Goal: Contribute content

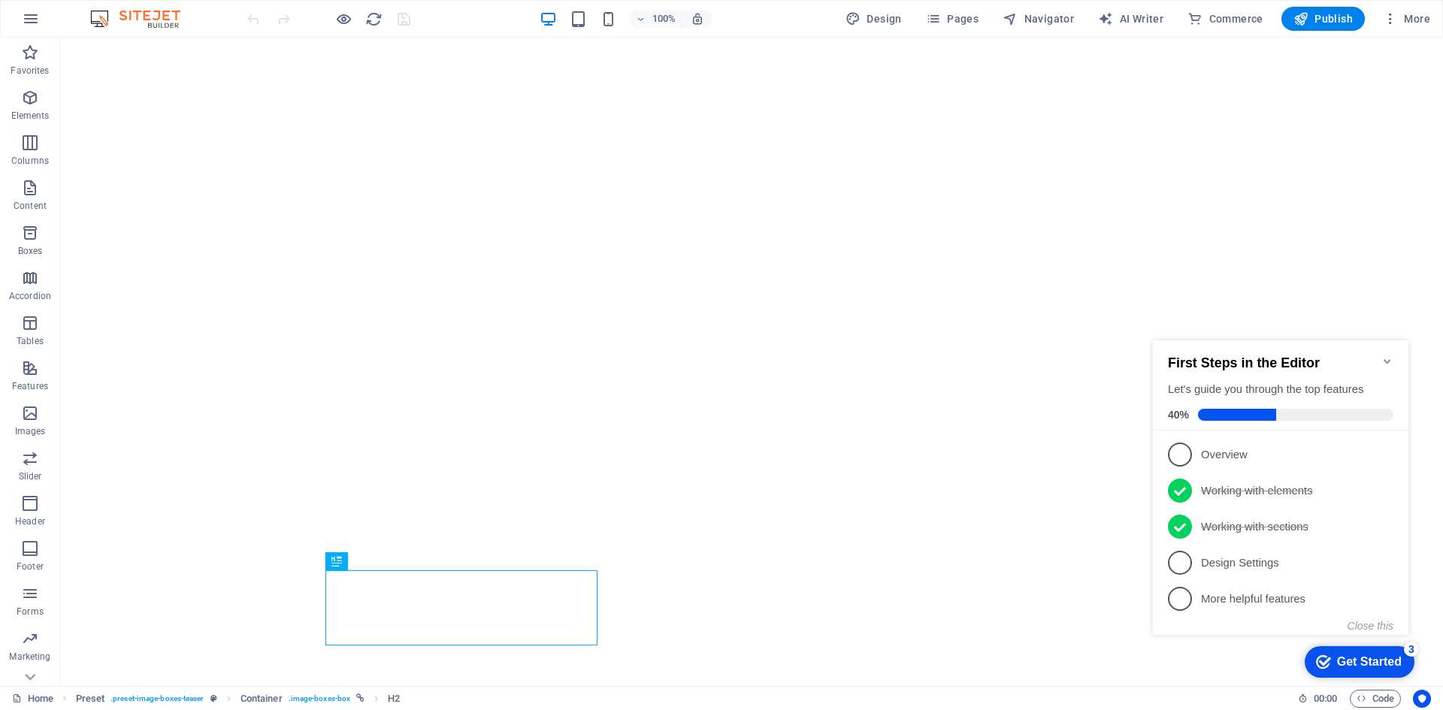
click at [1391, 356] on icon "Minimize checklist" at bounding box center [1387, 362] width 12 height 12
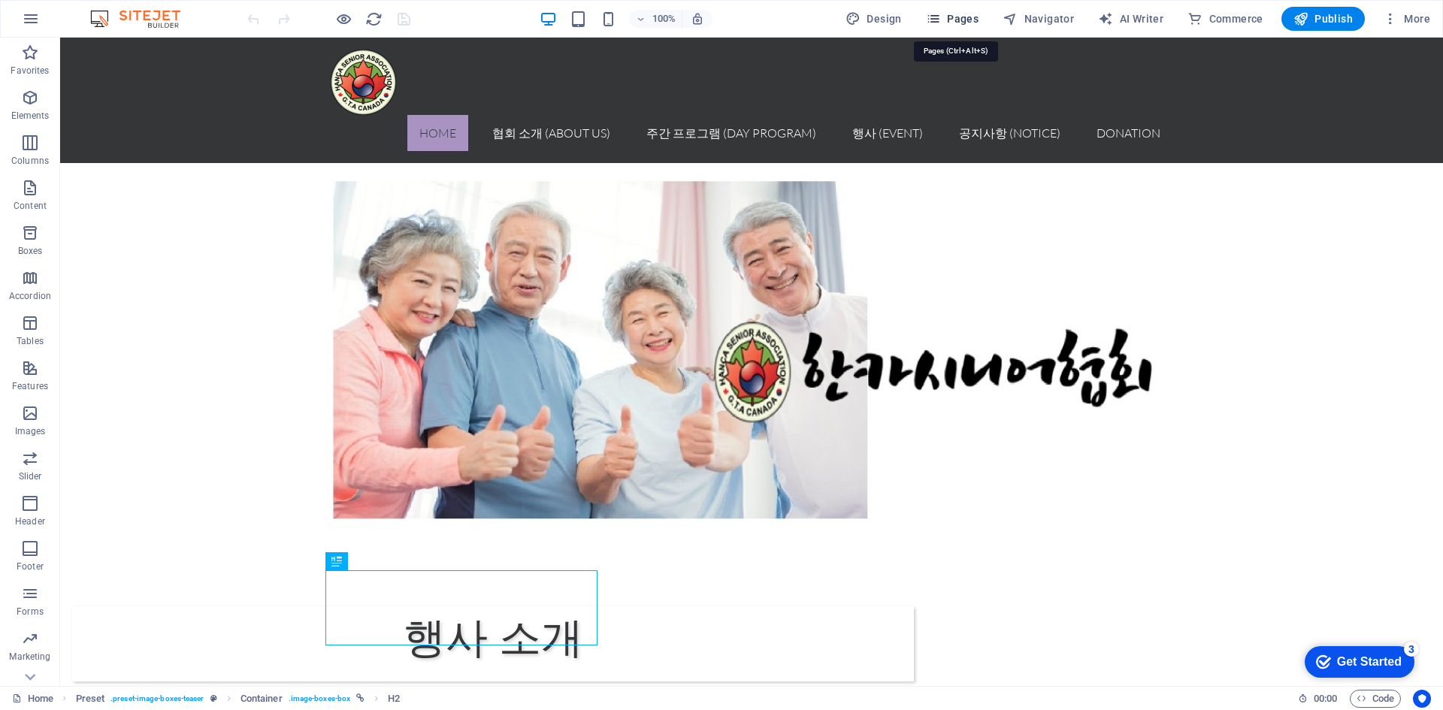
click at [968, 20] on span "Pages" at bounding box center [952, 18] width 53 height 15
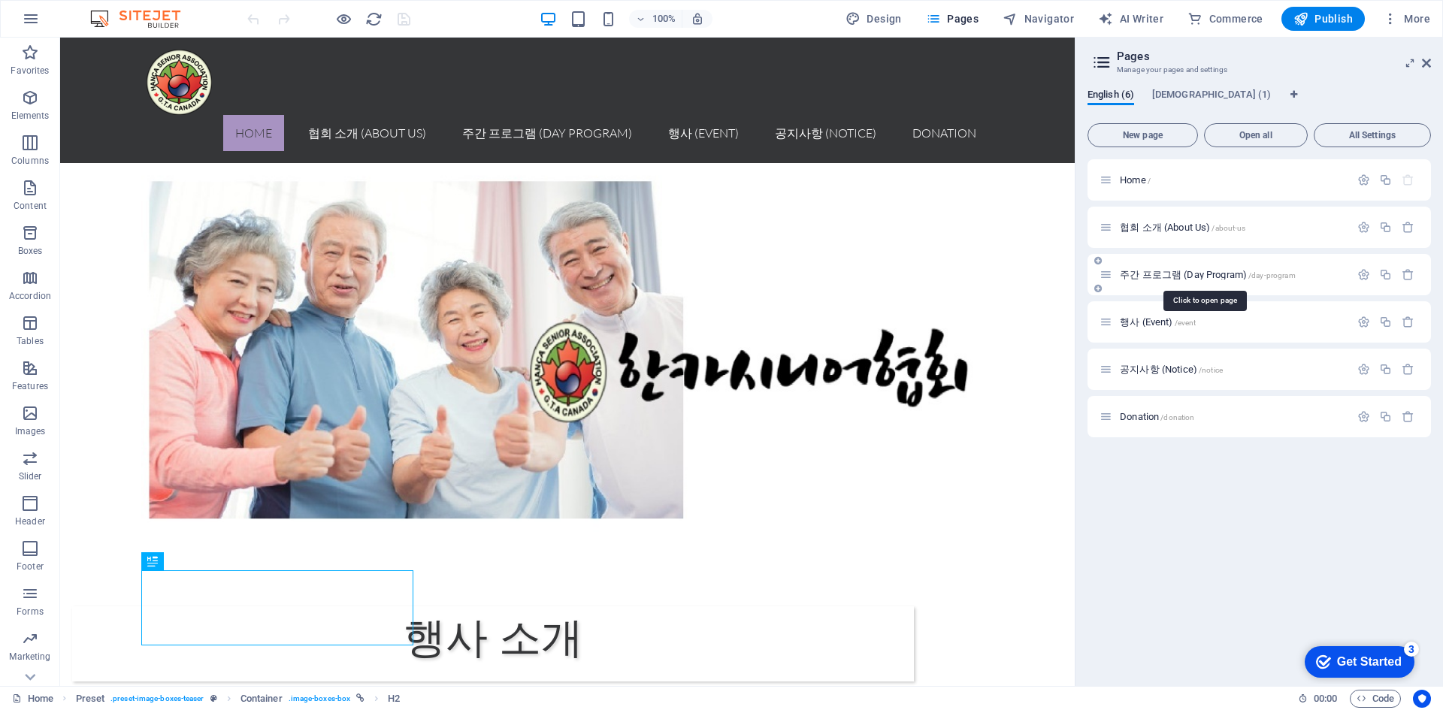
click at [1202, 274] on span "주간 프로그램 (Day Program) /day-program" at bounding box center [1208, 274] width 176 height 11
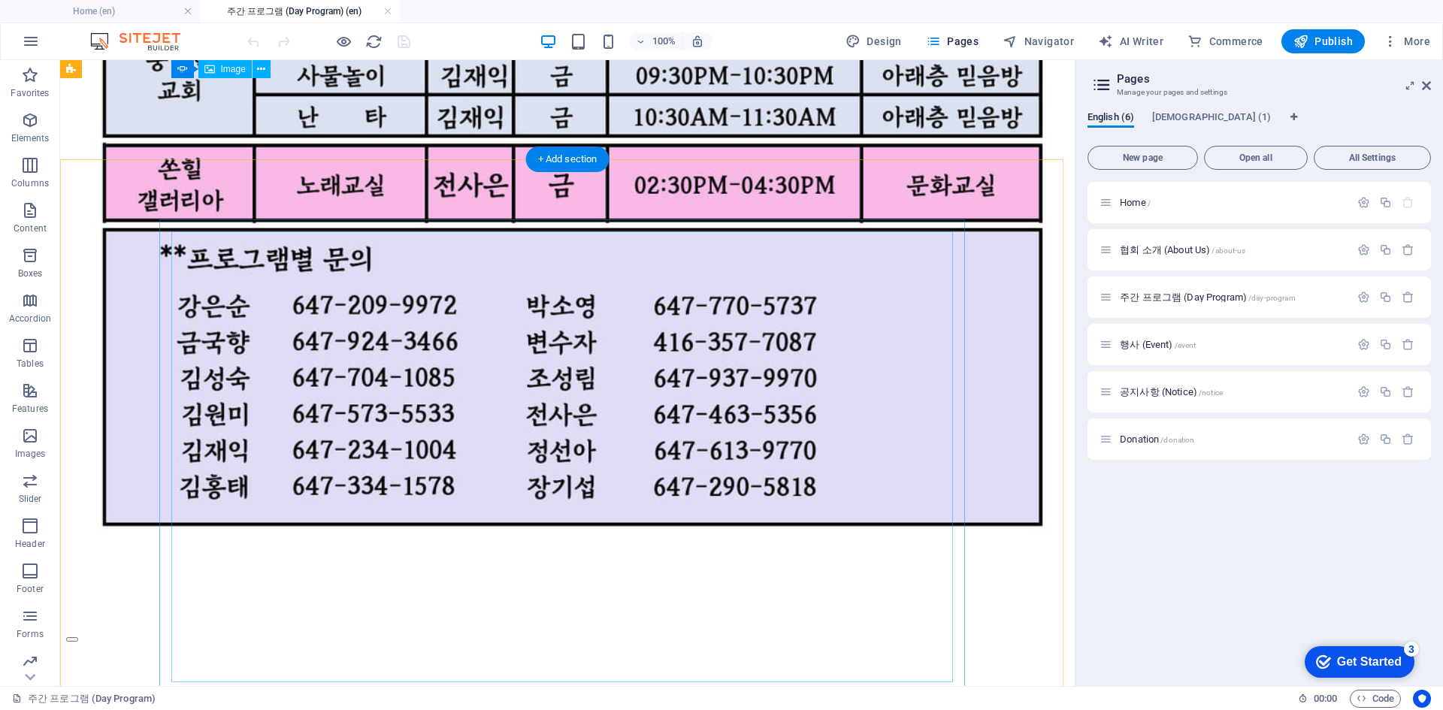
scroll to position [1353, 0]
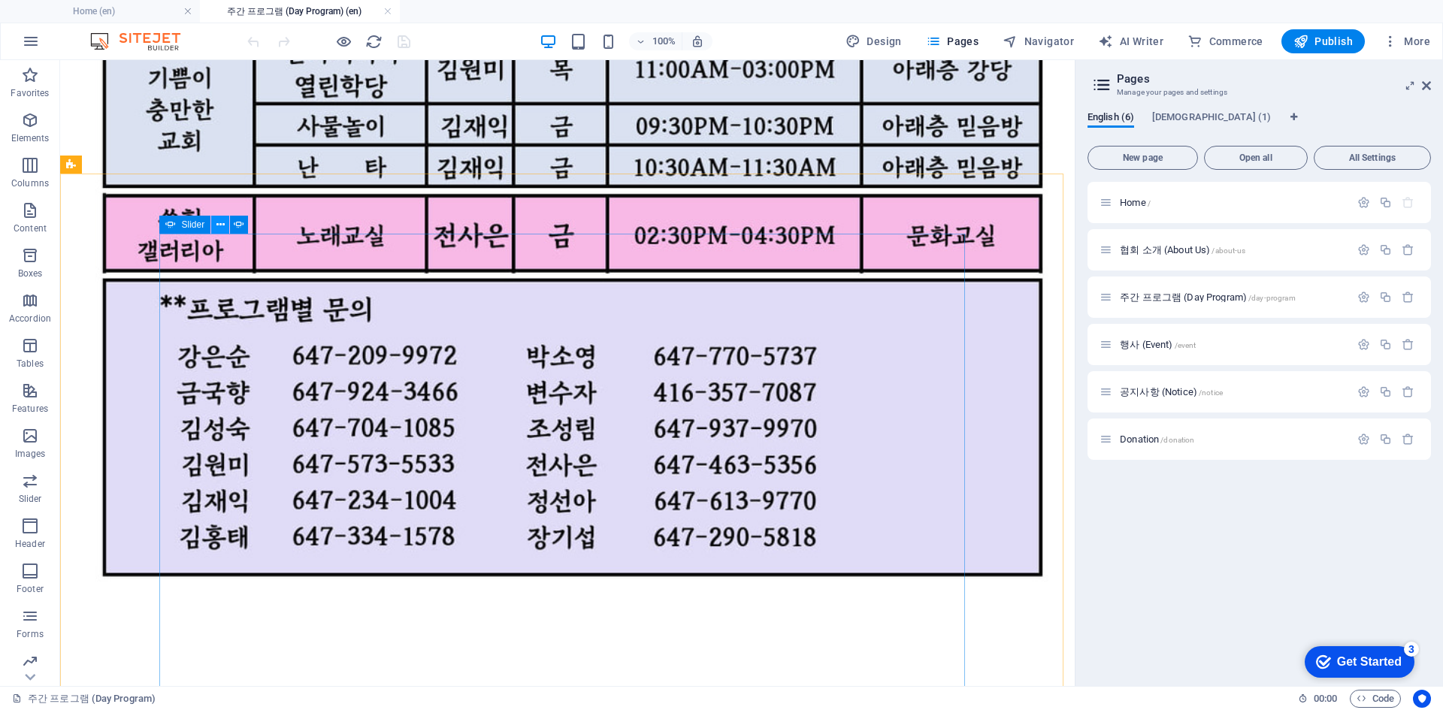
click at [221, 226] on icon at bounding box center [220, 225] width 8 height 16
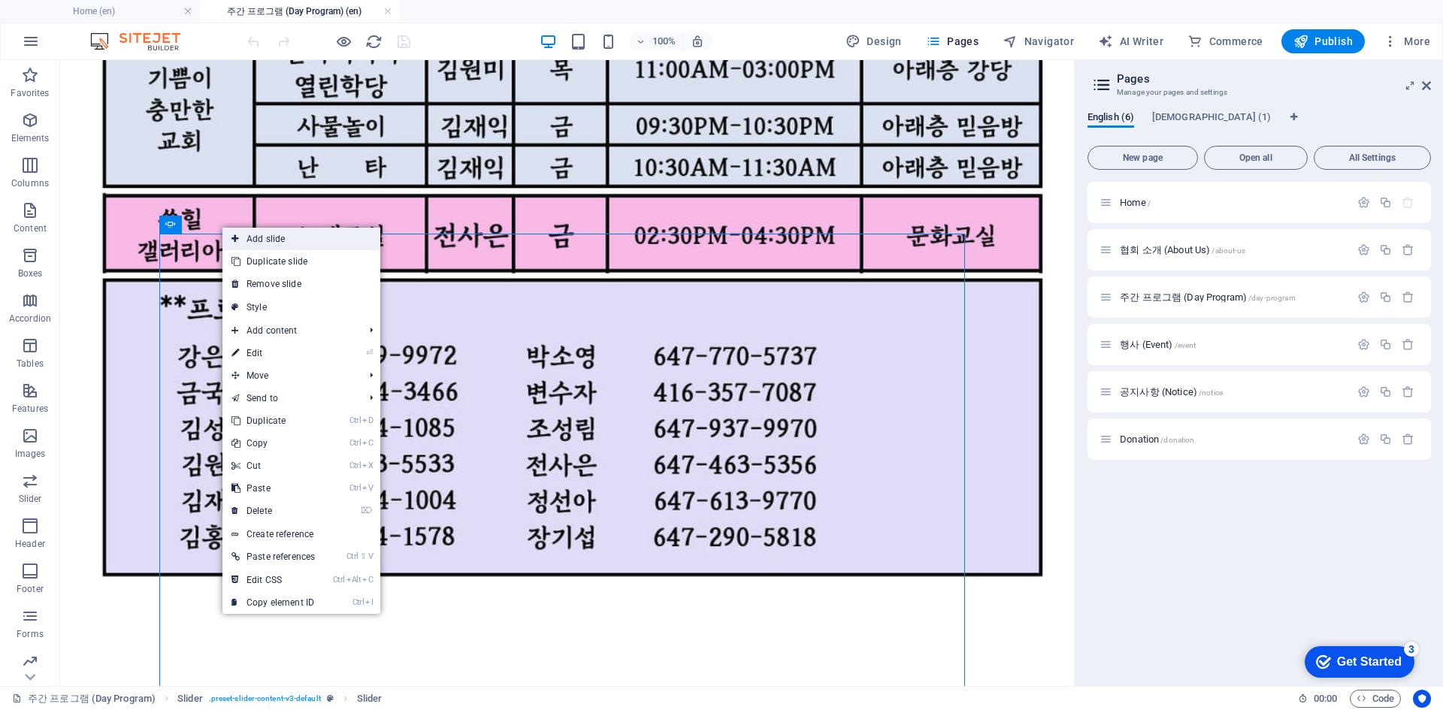
click at [283, 243] on link "Add slide" at bounding box center [301, 239] width 158 height 23
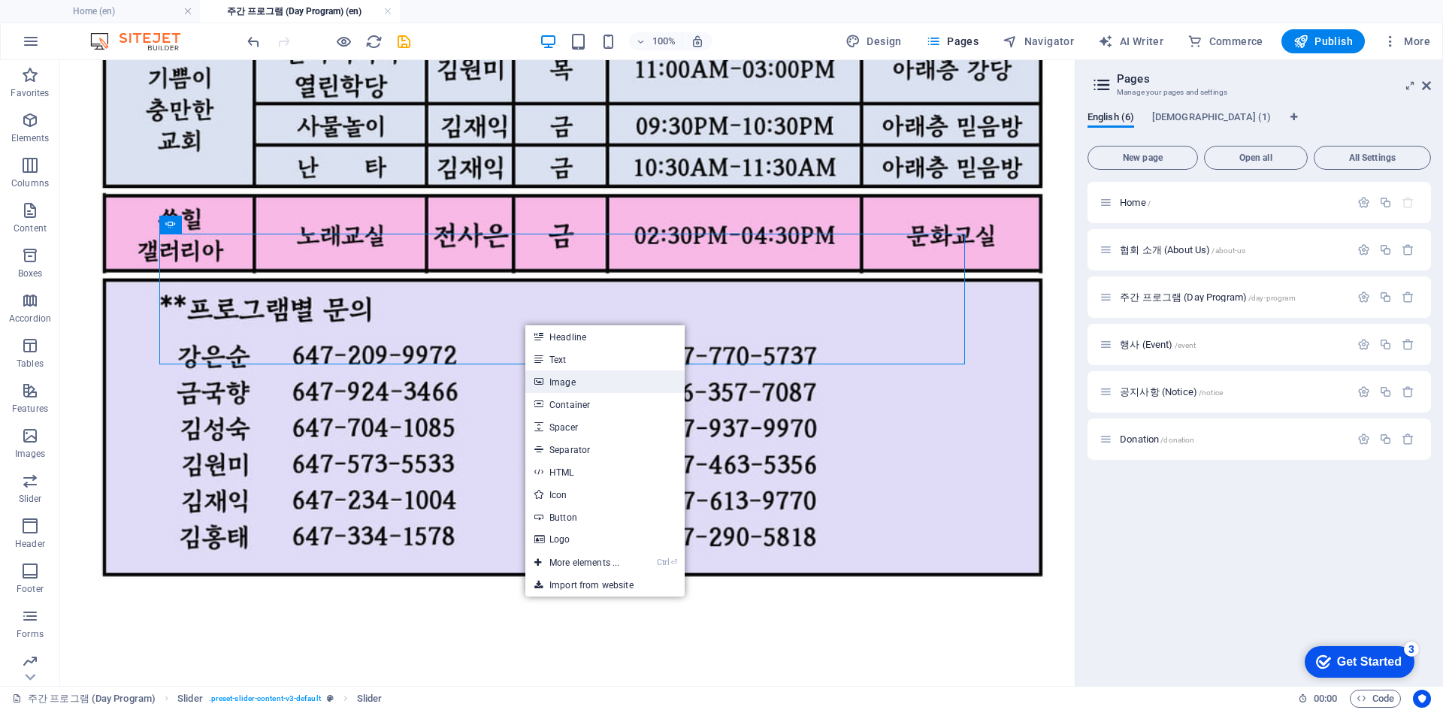
click at [601, 392] on link "Image" at bounding box center [604, 382] width 159 height 23
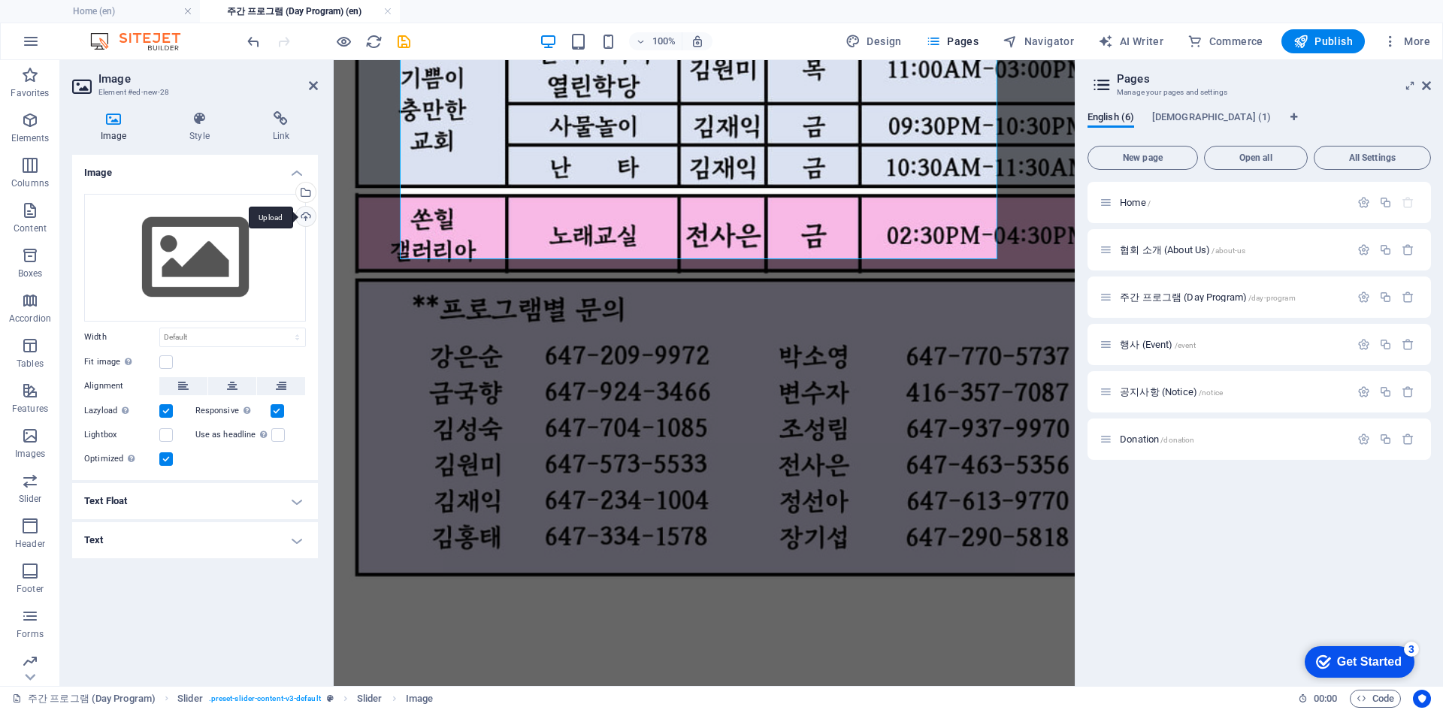
click at [311, 214] on div "Upload" at bounding box center [304, 218] width 23 height 23
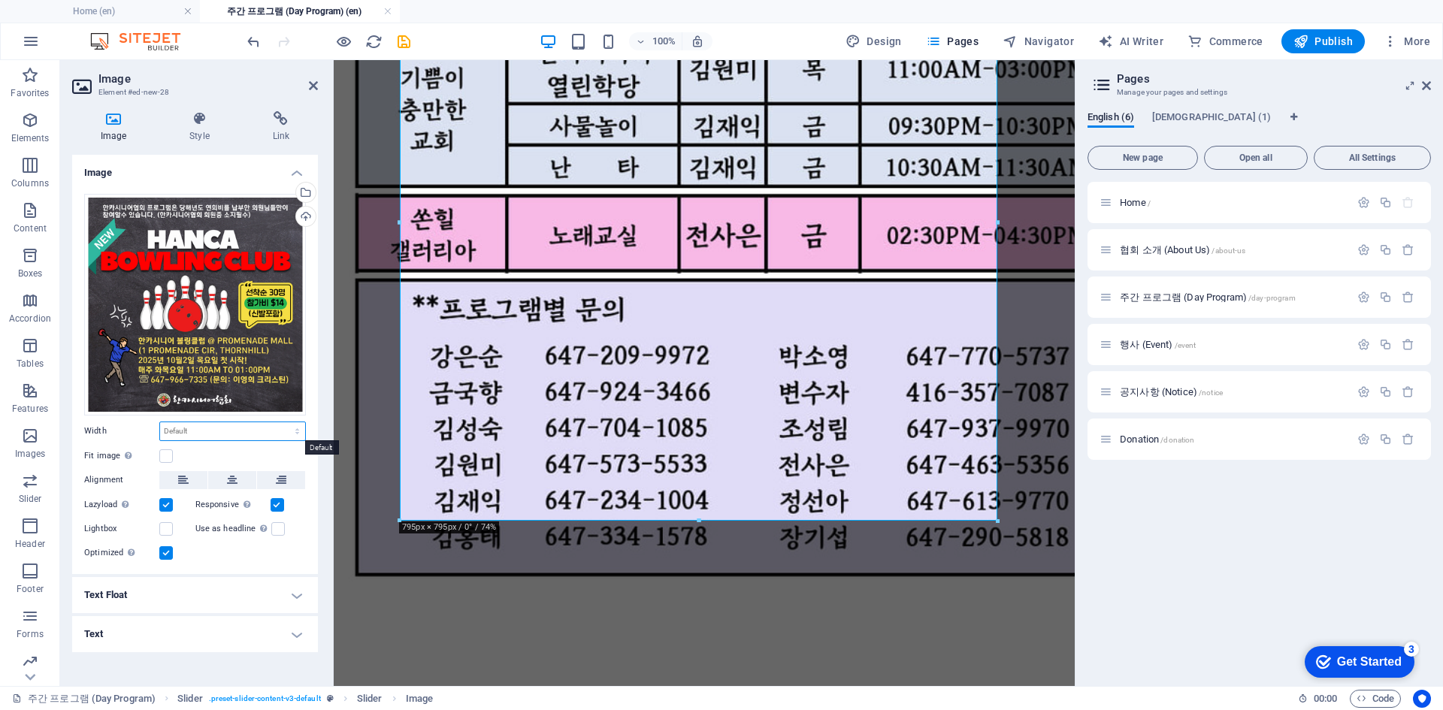
click at [222, 422] on select "Default auto px rem % em vh vw" at bounding box center [232, 431] width 145 height 18
select select "px"
click at [284, 422] on select "Default auto px rem % em vh vw" at bounding box center [232, 431] width 145 height 18
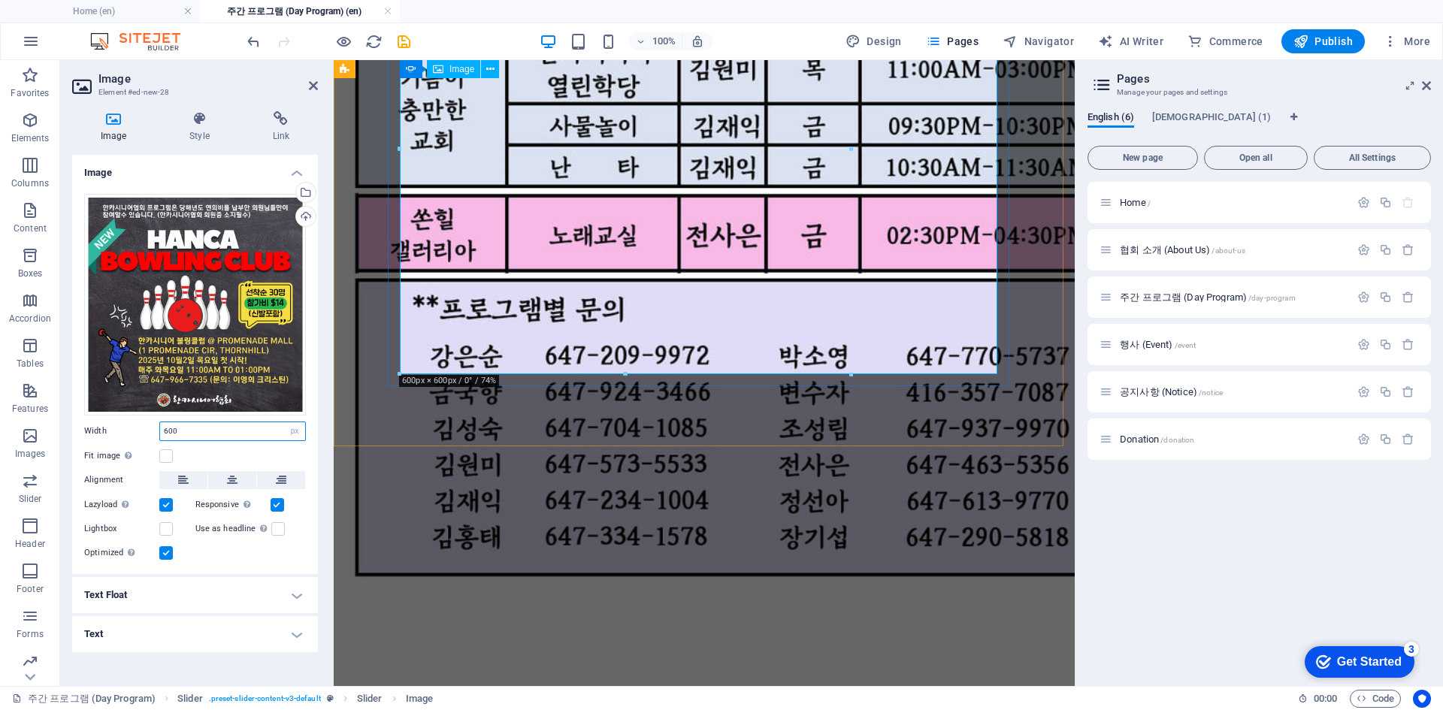
type input "600"
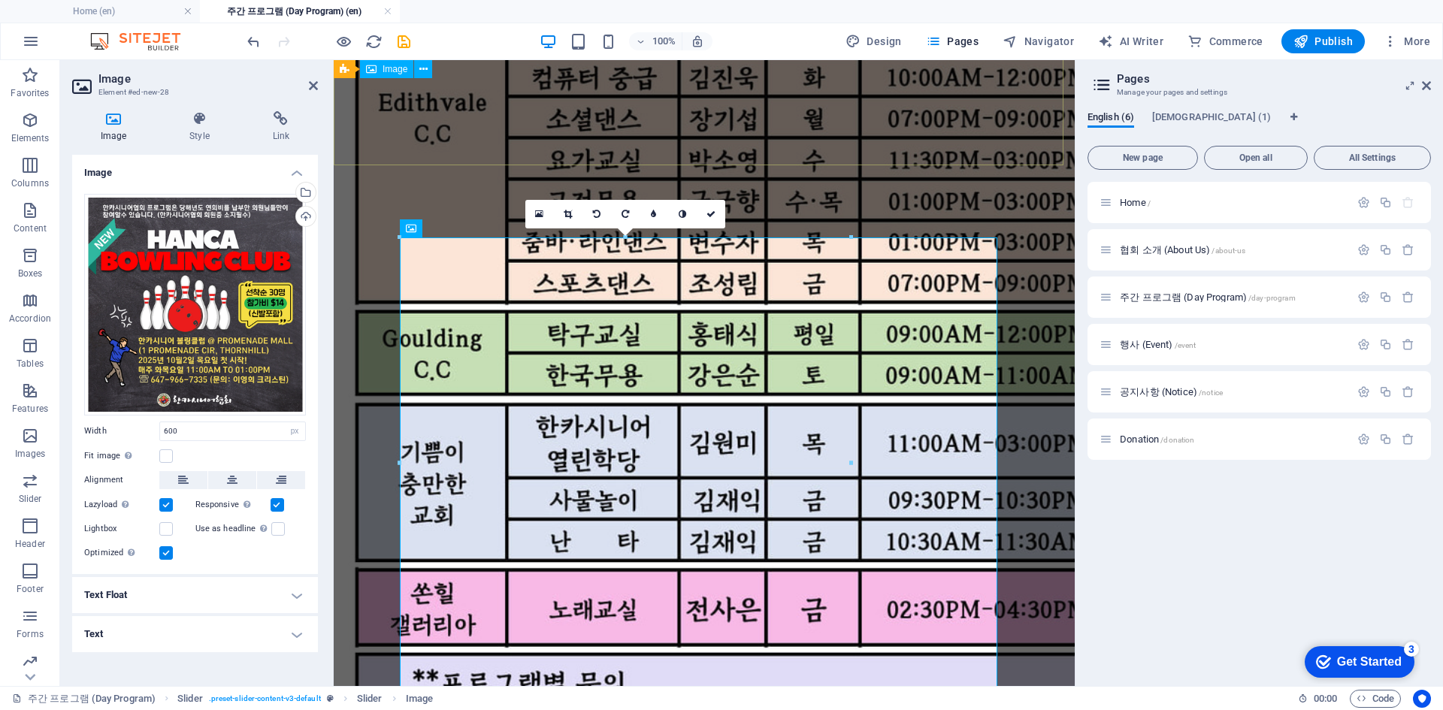
scroll to position [977, 0]
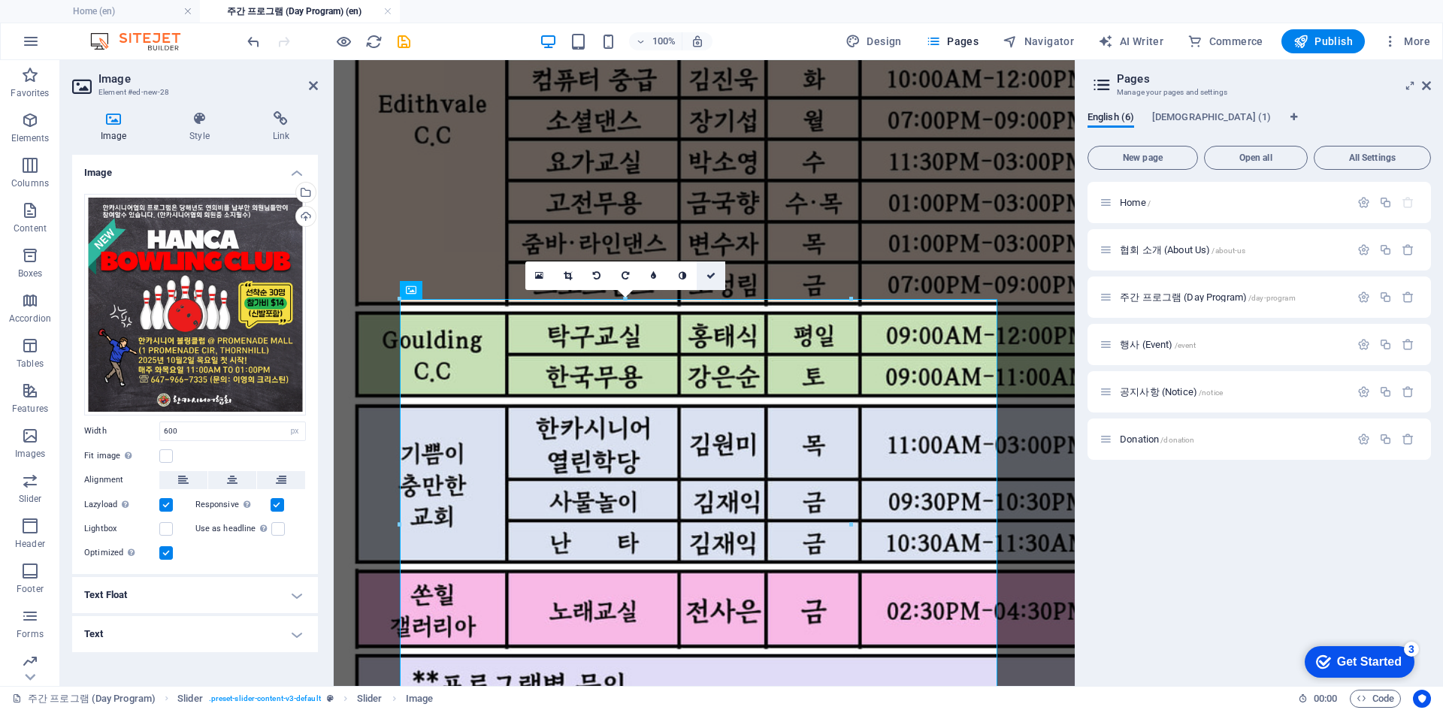
click at [719, 281] on link at bounding box center [711, 276] width 29 height 29
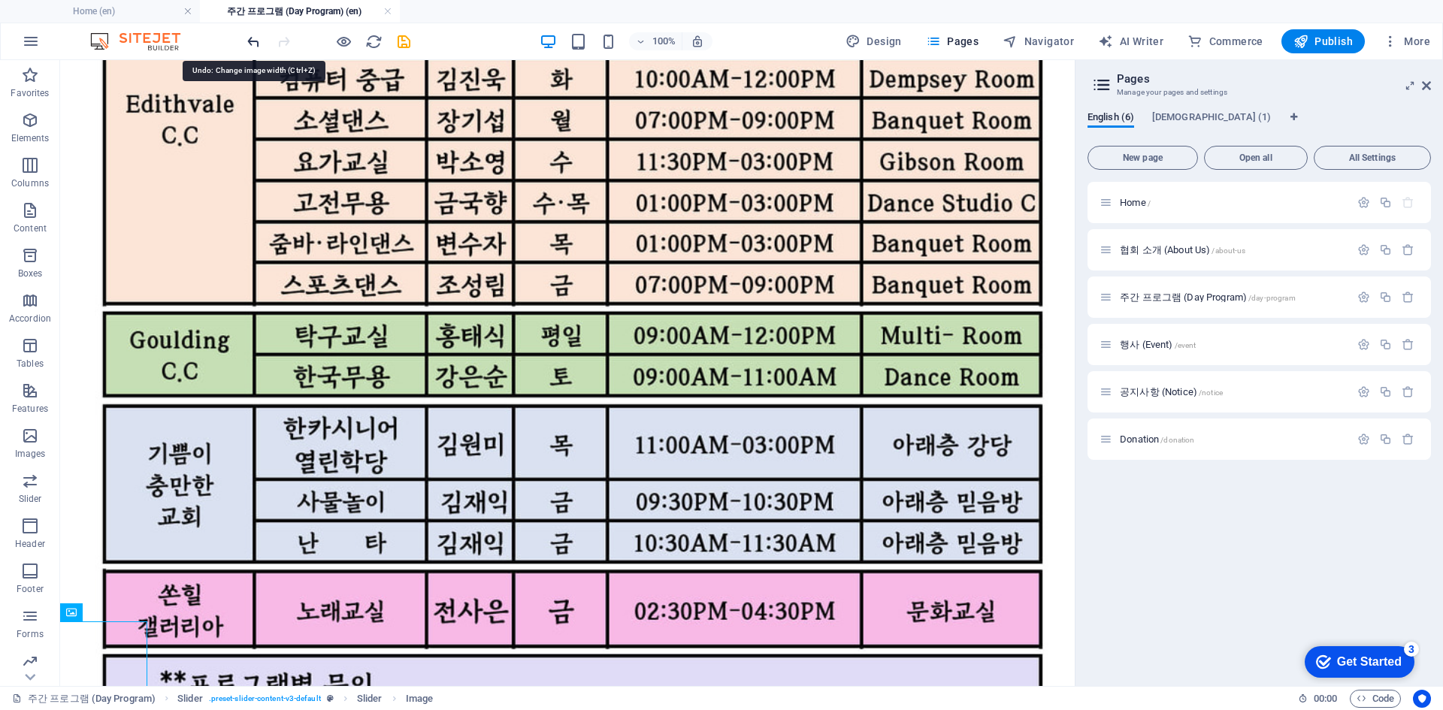
click at [248, 42] on icon "undo" at bounding box center [253, 41] width 17 height 17
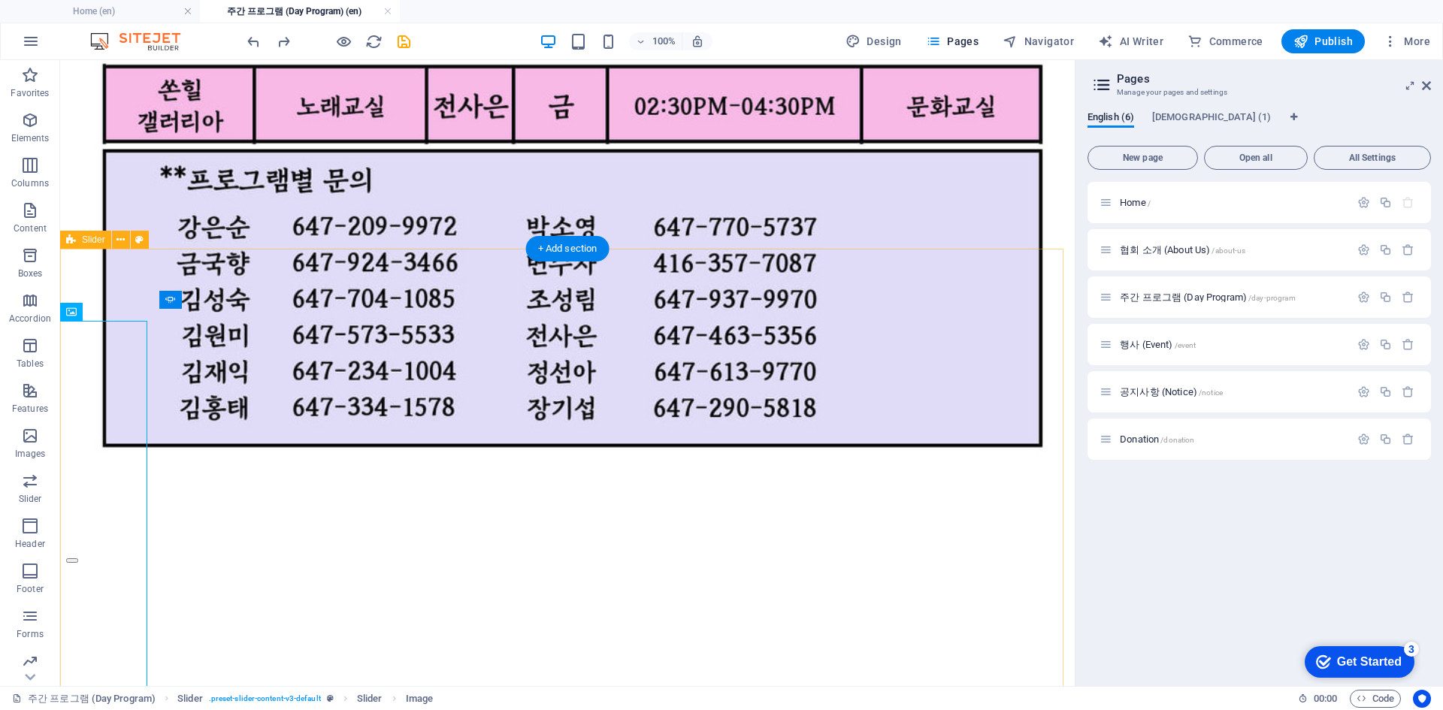
scroll to position [1503, 0]
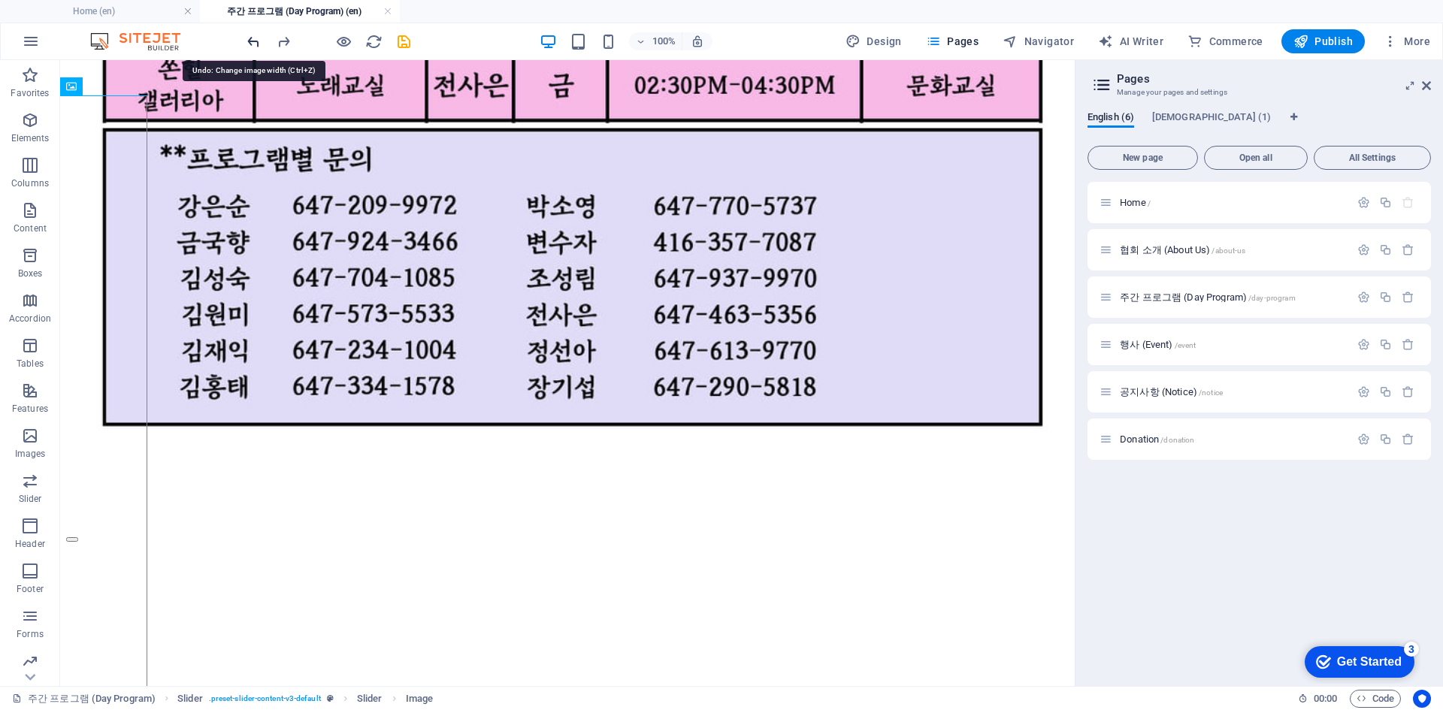
click at [253, 41] on icon "undo" at bounding box center [253, 41] width 17 height 17
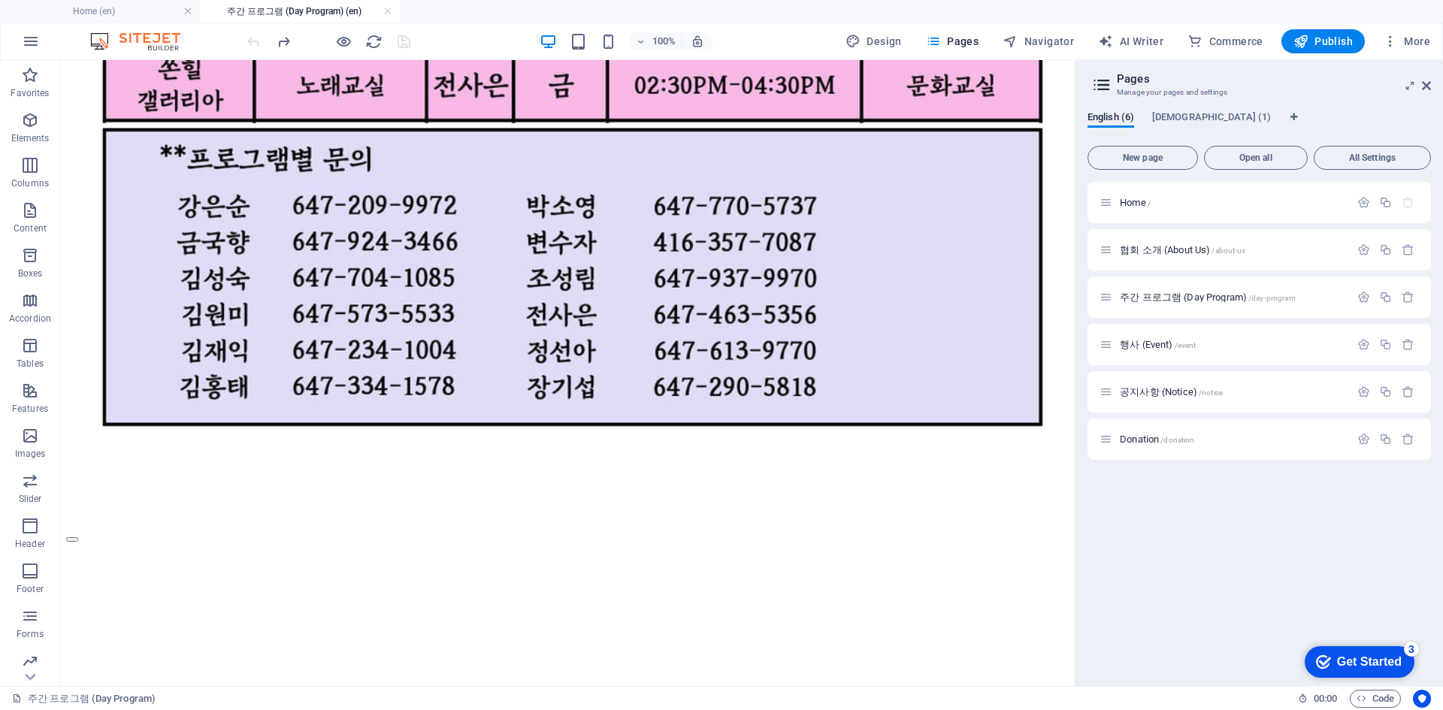
click at [253, 41] on div at bounding box center [328, 41] width 168 height 24
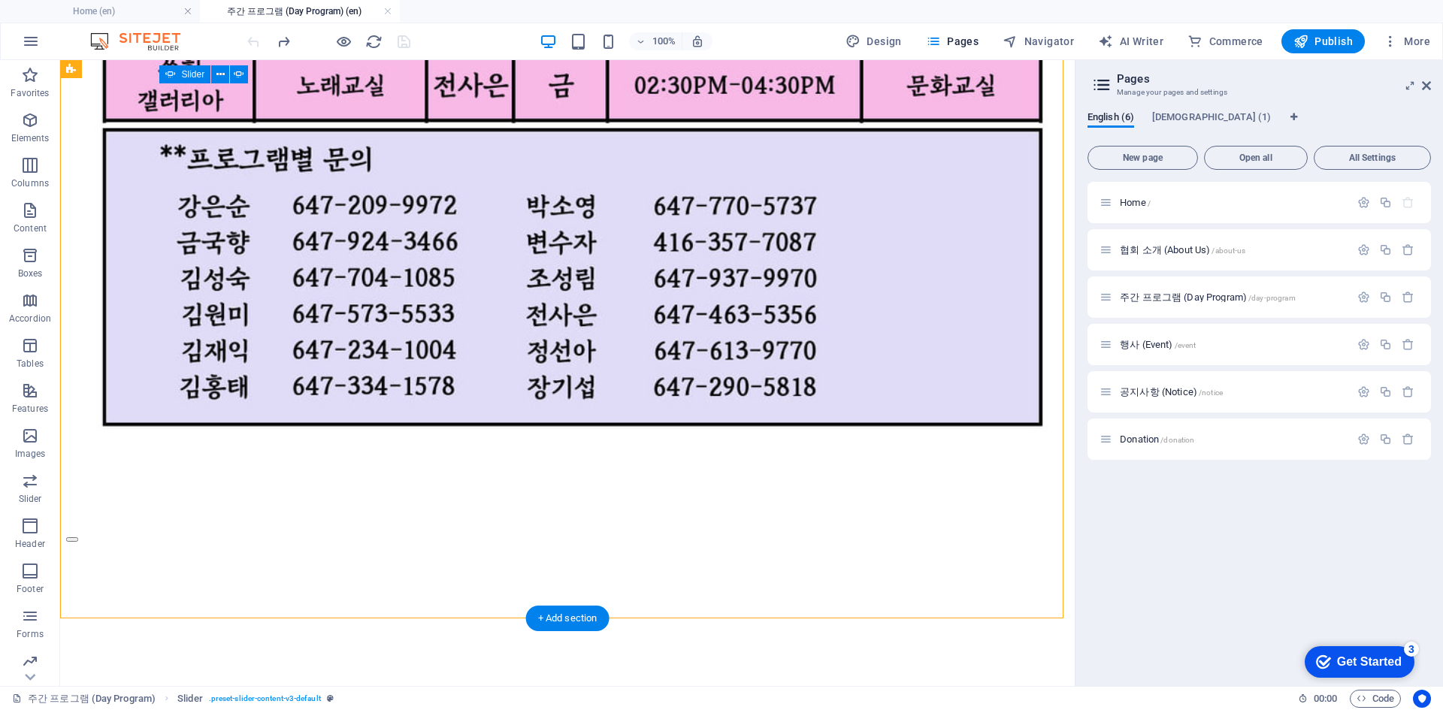
select select "ms"
select select "s"
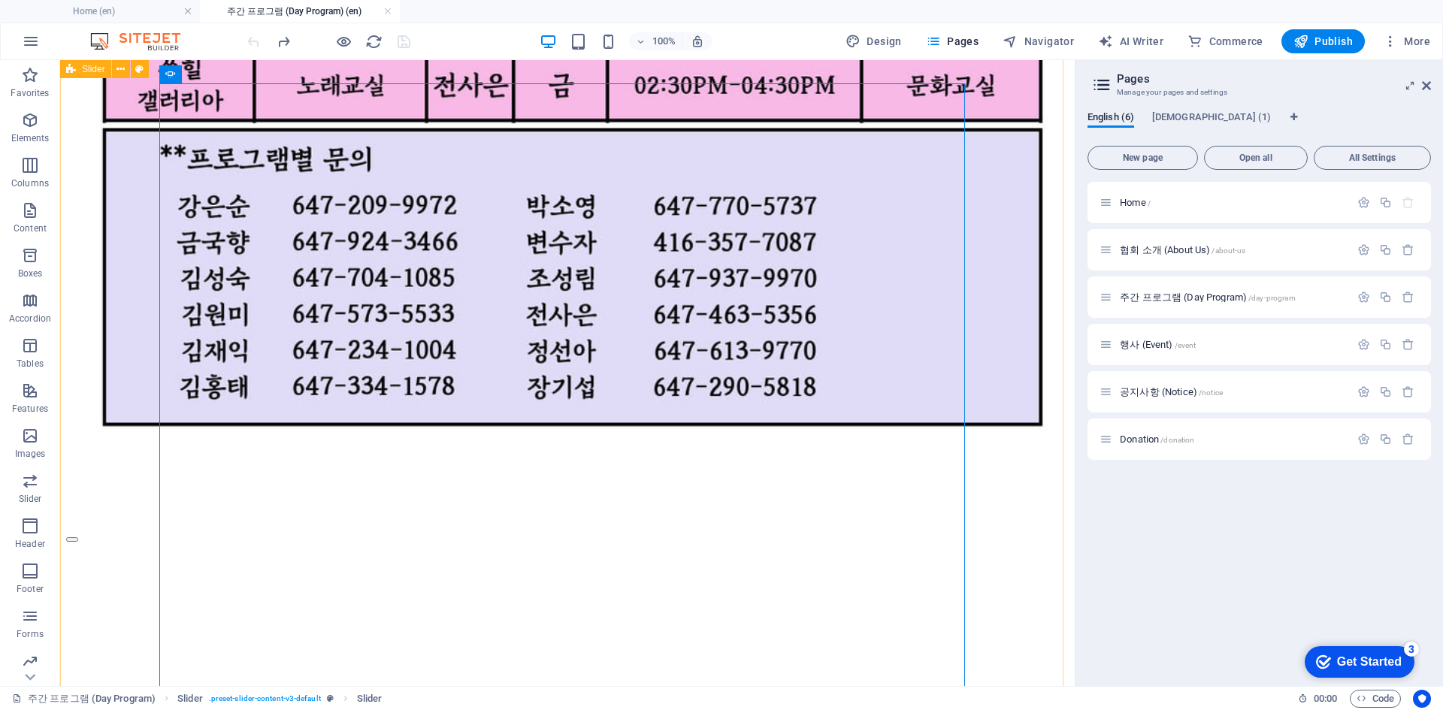
click at [78, 537] on button "Content Slider" at bounding box center [72, 539] width 12 height 5
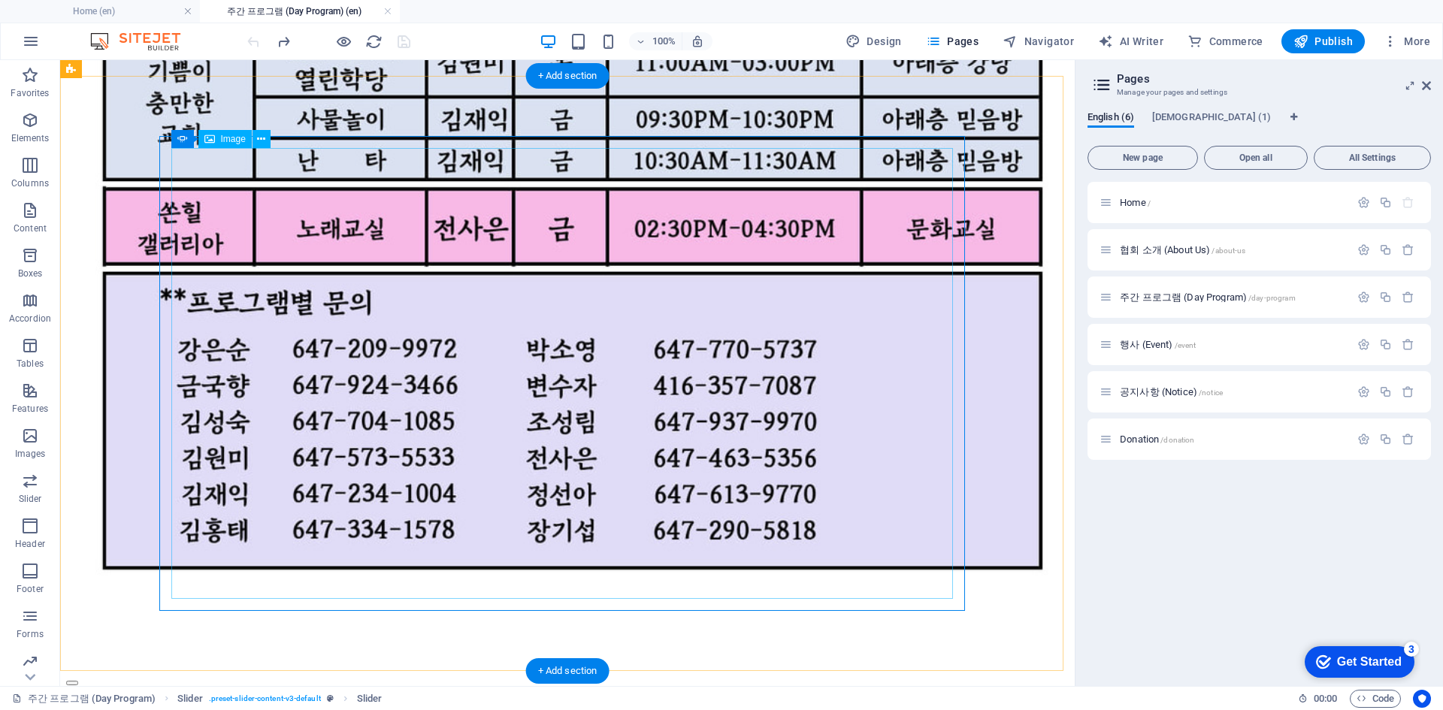
scroll to position [1353, 0]
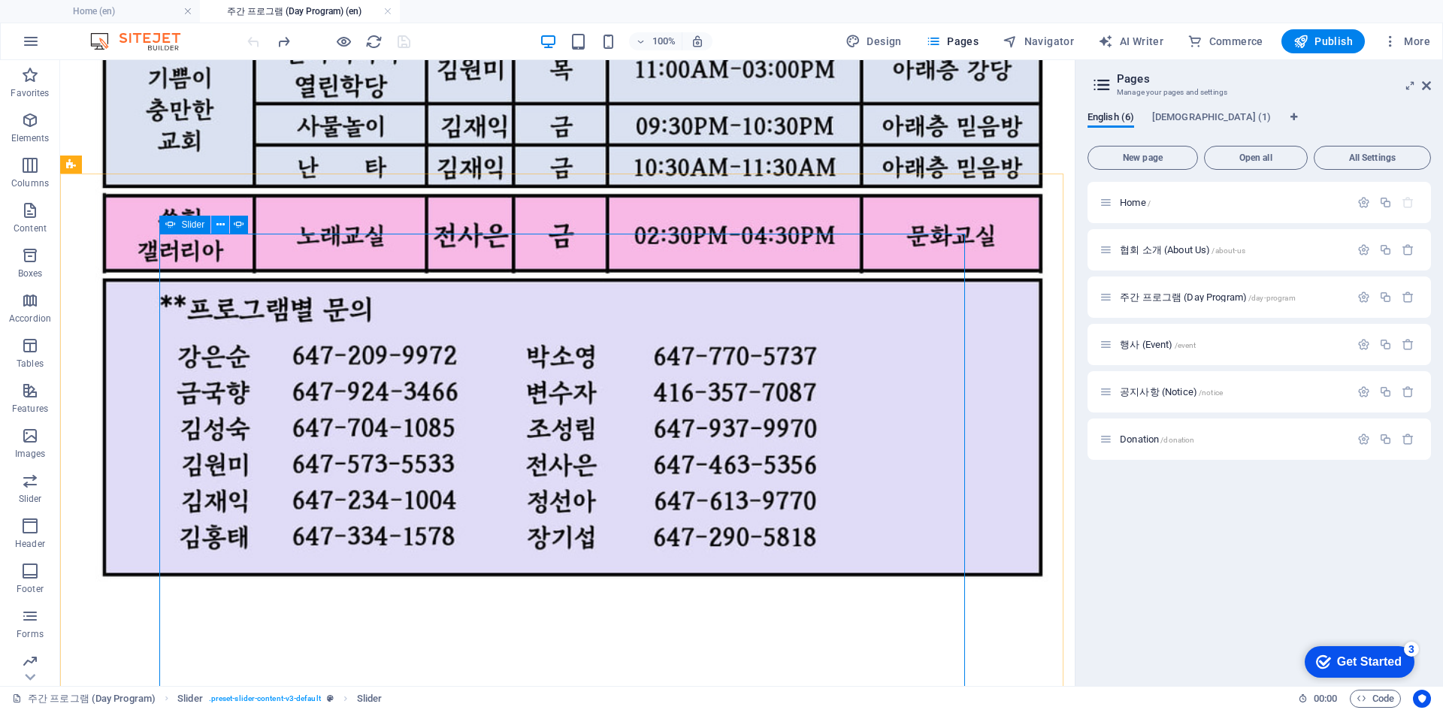
click at [220, 222] on icon at bounding box center [220, 225] width 8 height 16
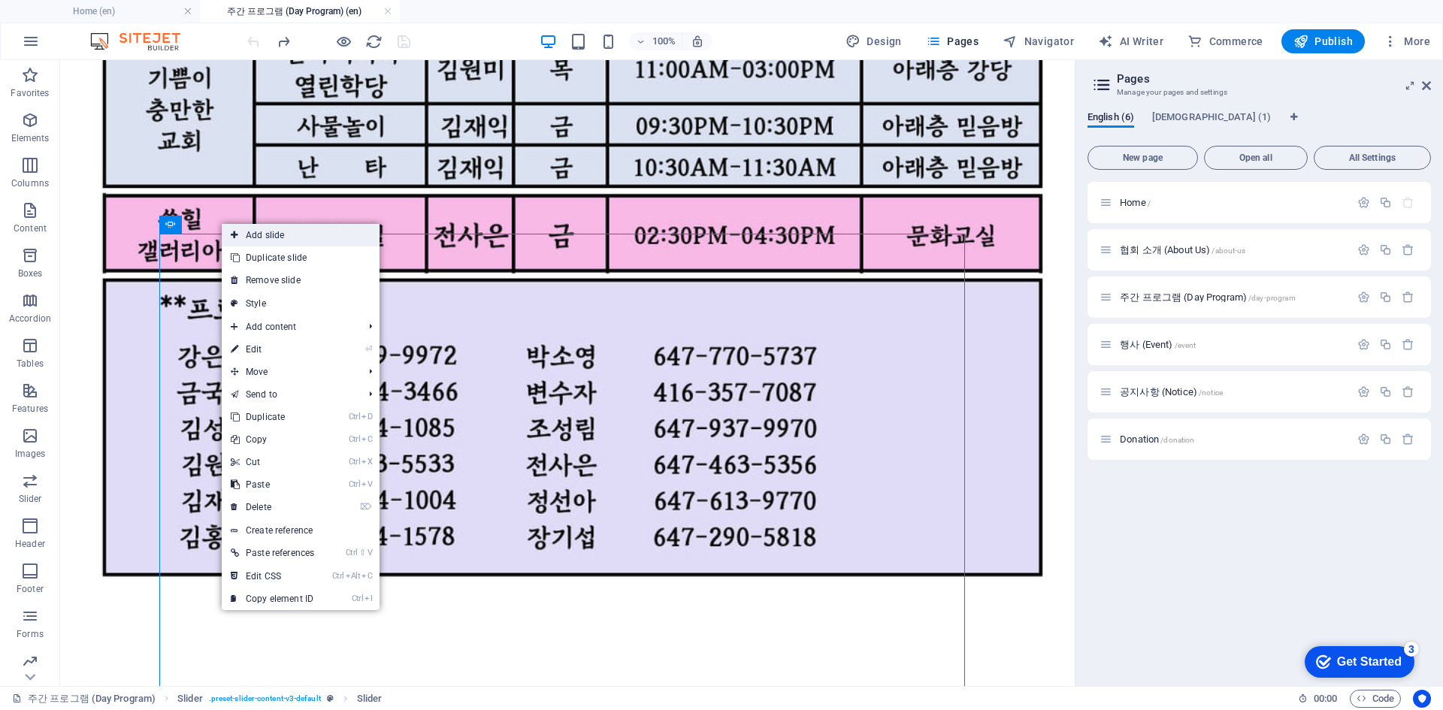
click at [240, 234] on link "Add slide" at bounding box center [301, 235] width 158 height 23
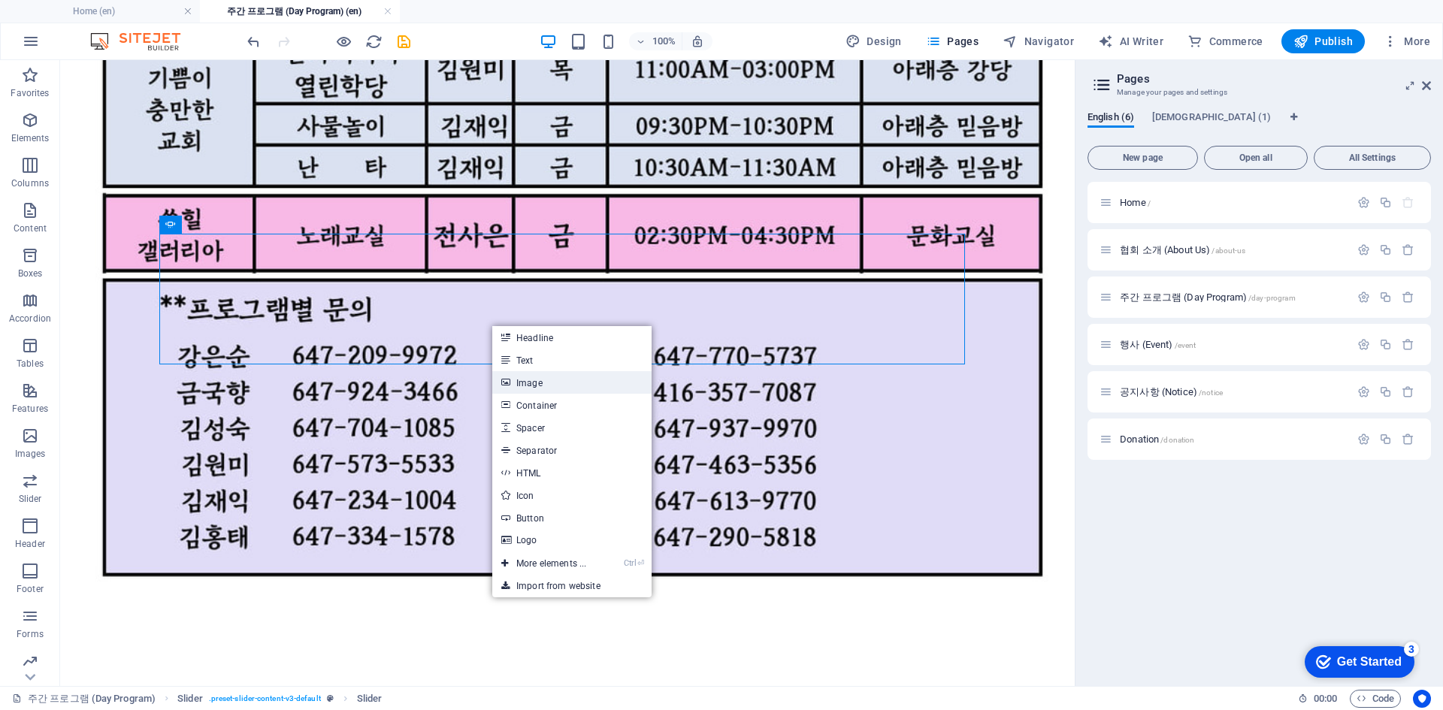
click at [564, 379] on link "Image" at bounding box center [571, 382] width 159 height 23
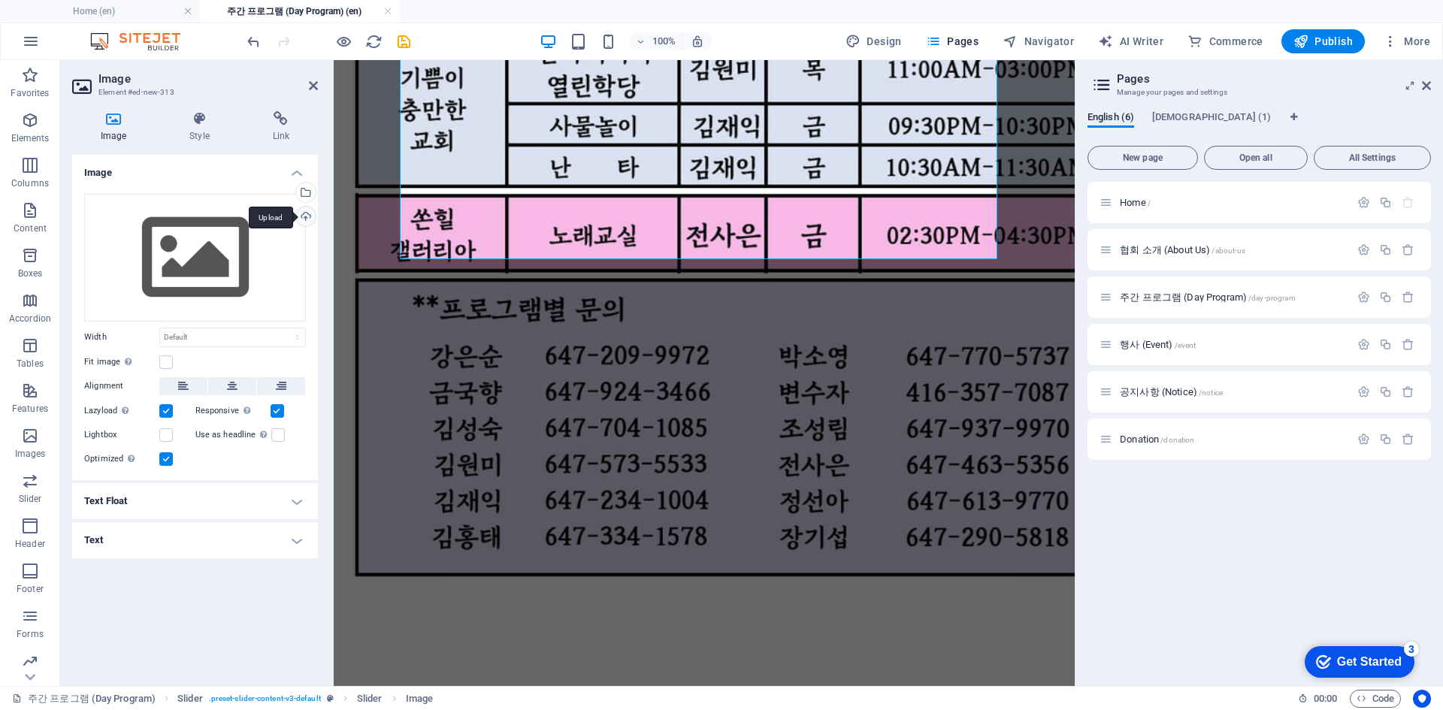
click at [304, 219] on div "Upload" at bounding box center [304, 218] width 23 height 23
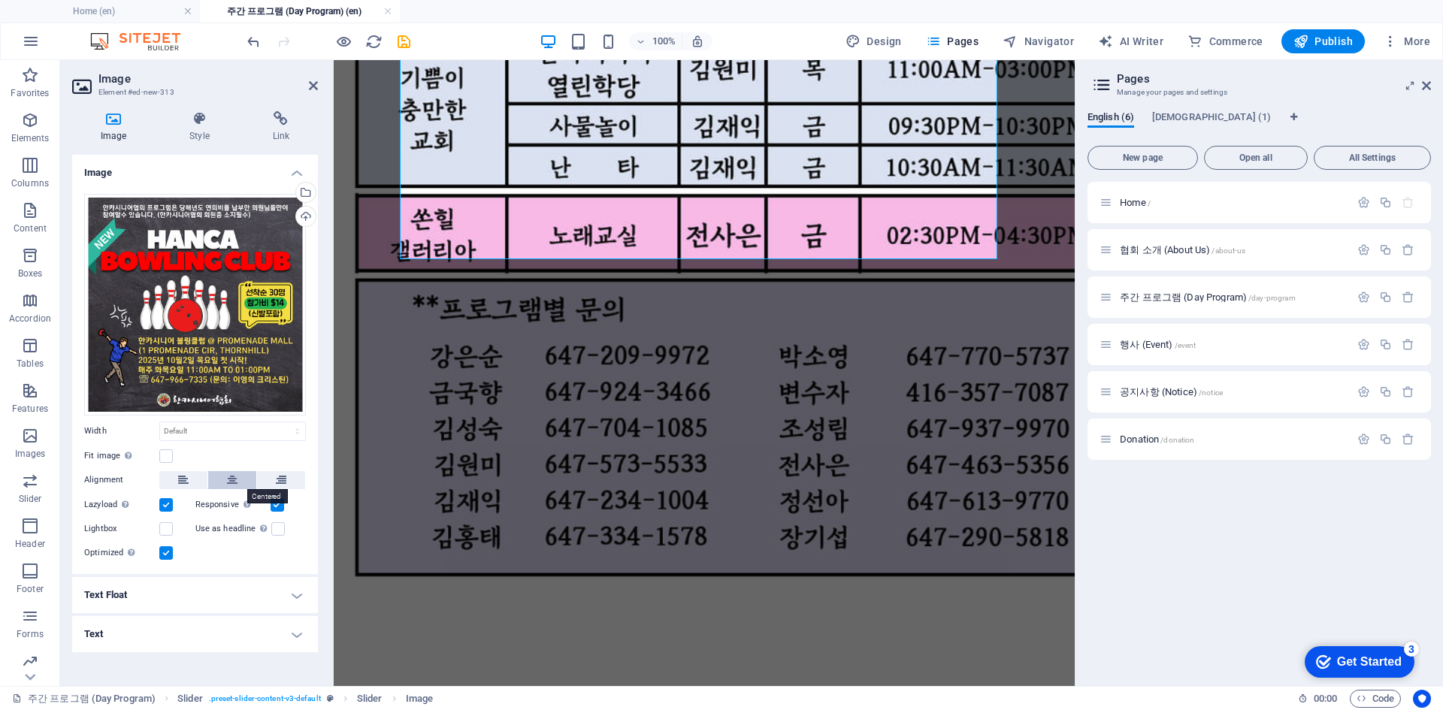
click at [233, 480] on icon at bounding box center [232, 480] width 11 height 18
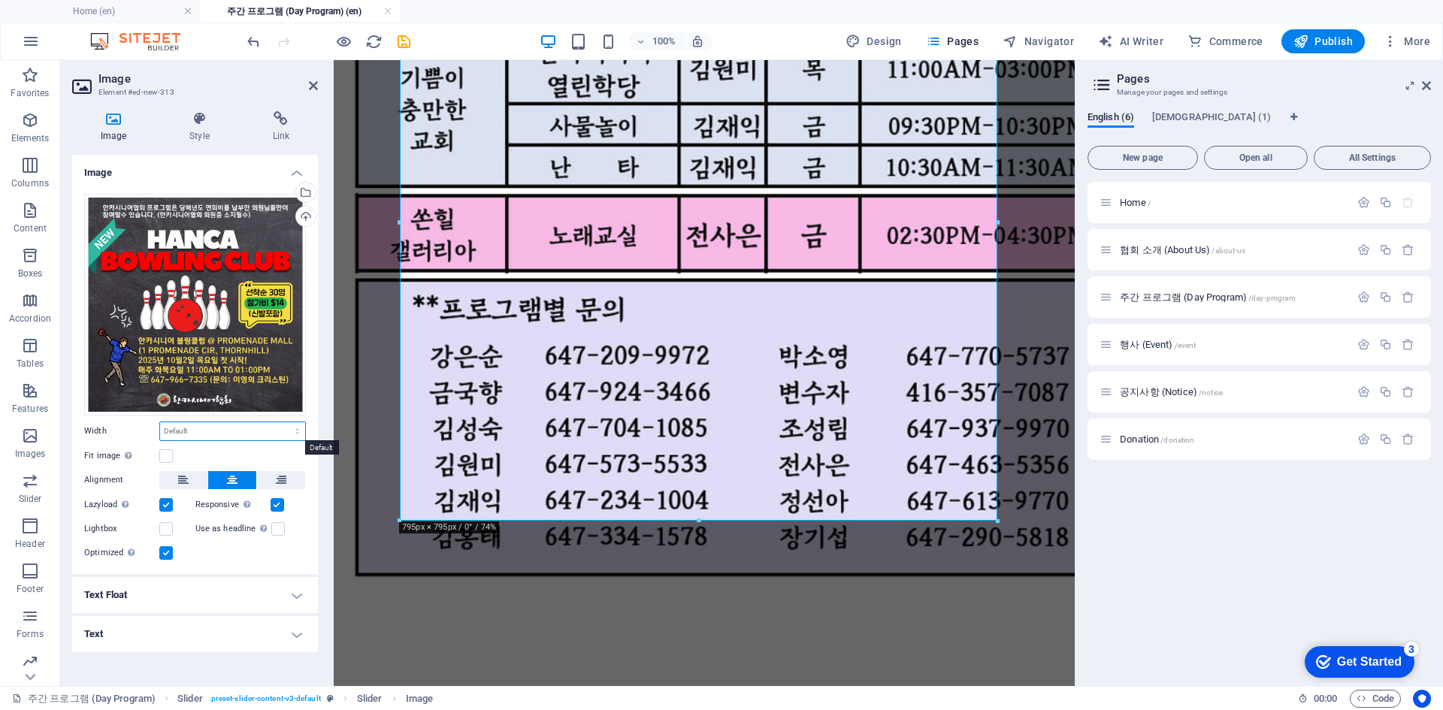
click at [211, 427] on select "Default auto px rem % em vh vw" at bounding box center [232, 431] width 145 height 18
select select "px"
click at [284, 422] on select "Default auto px rem % em vh vw" at bounding box center [232, 431] width 145 height 18
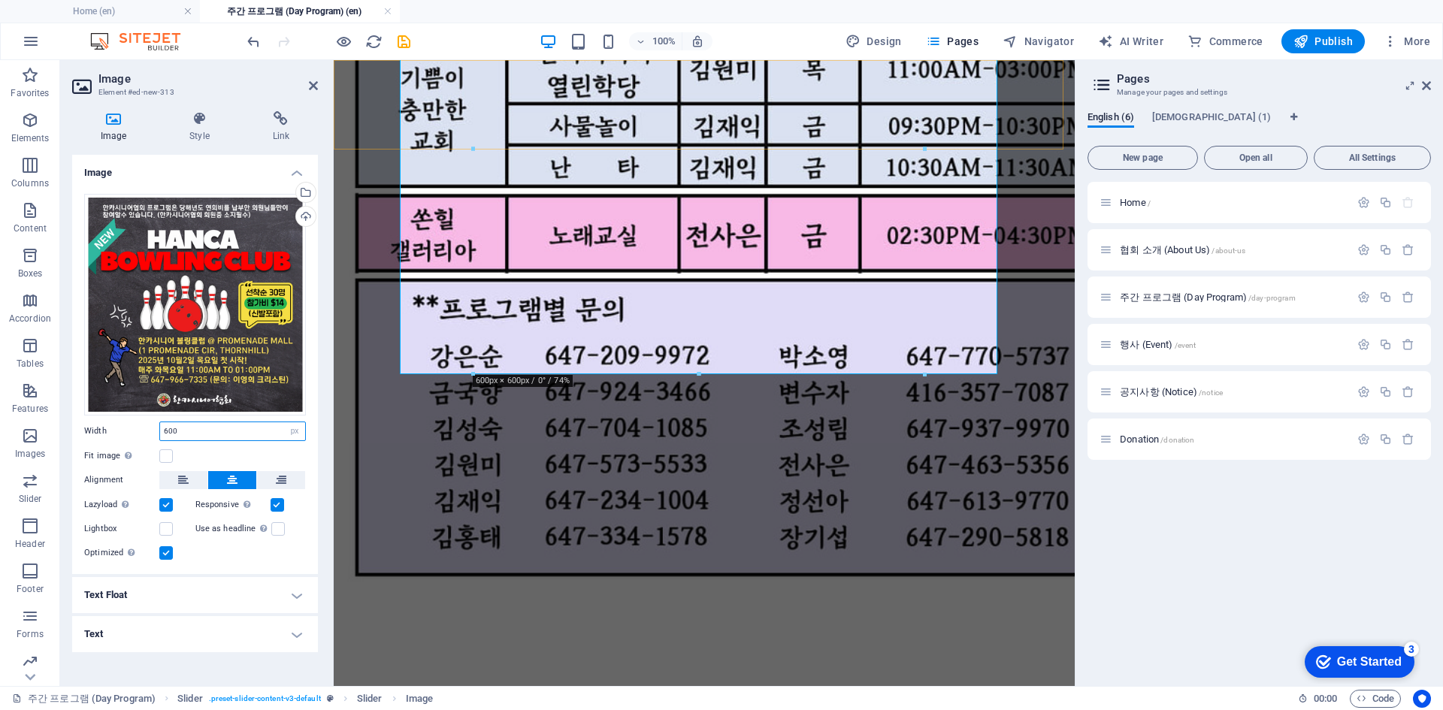
type input "600"
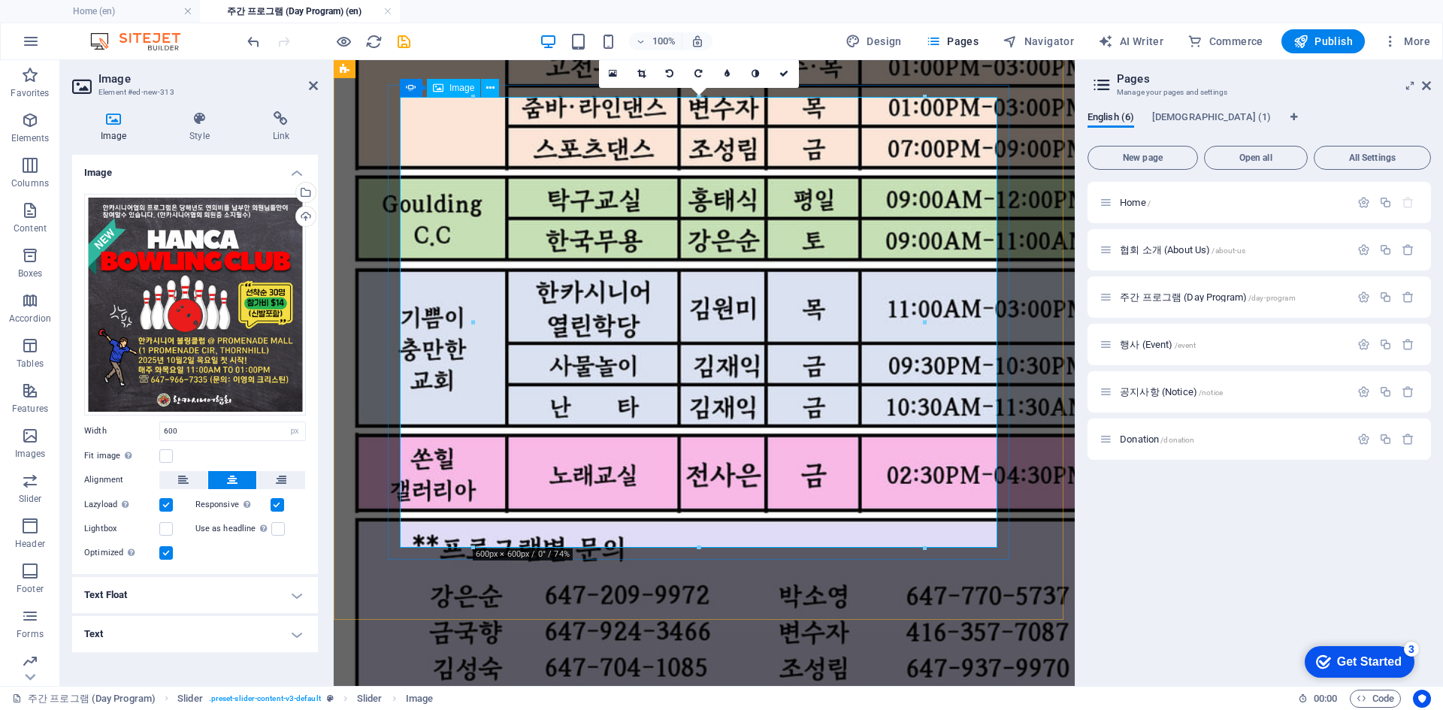
scroll to position [977, 0]
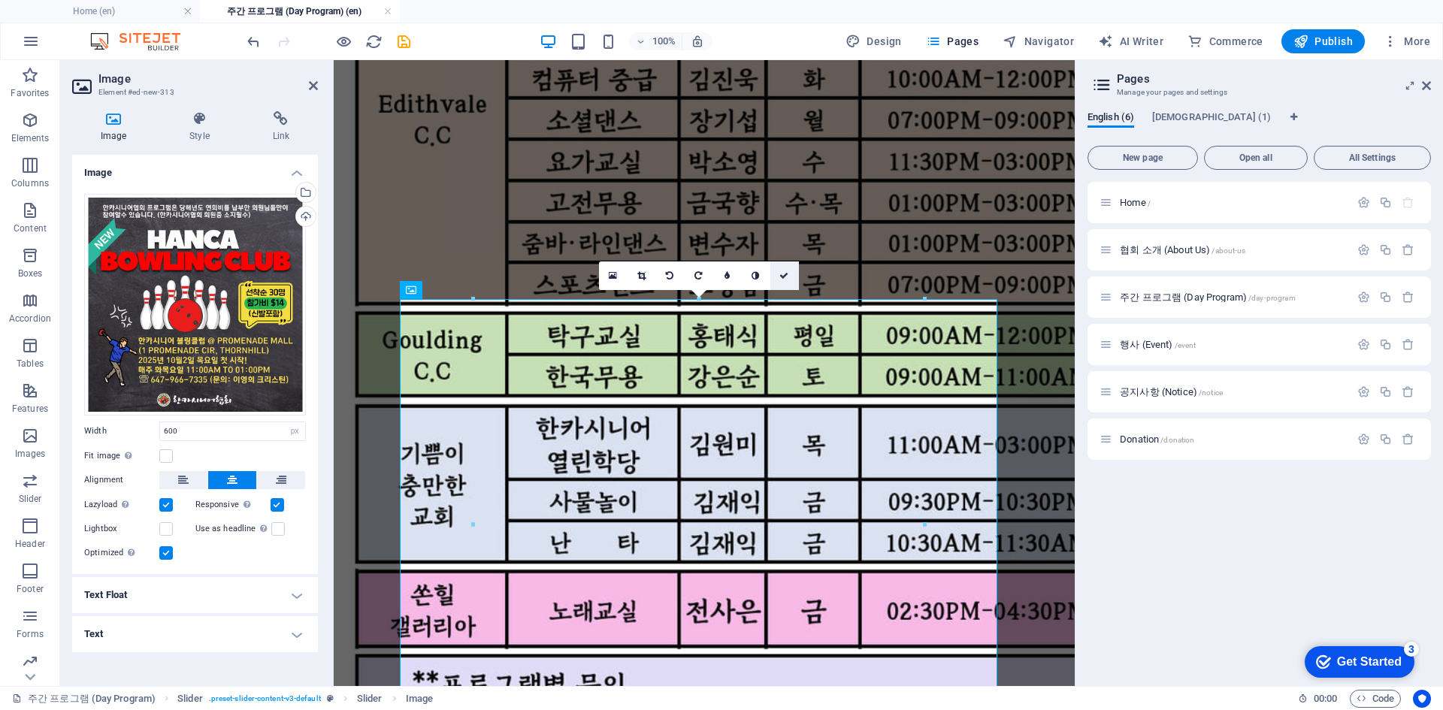
click at [785, 279] on icon at bounding box center [783, 275] width 9 height 9
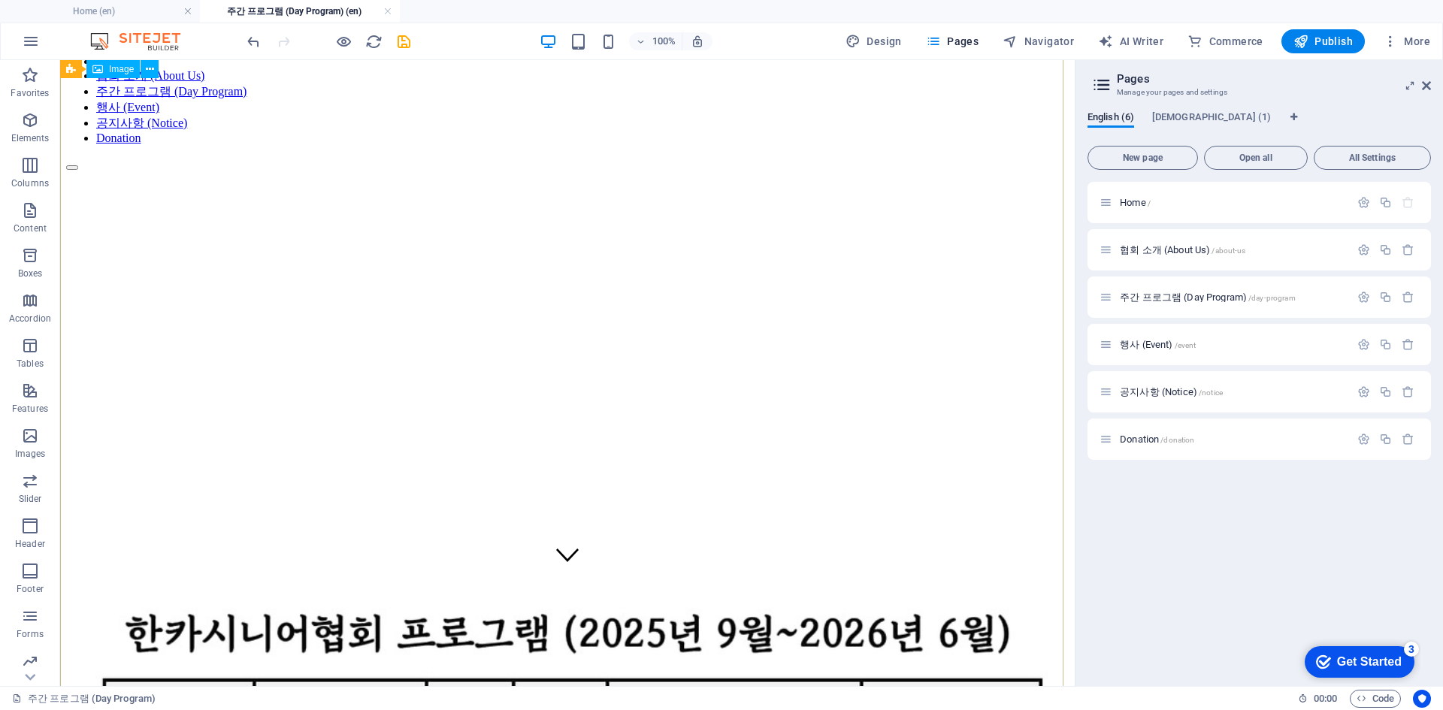
scroll to position [0, 0]
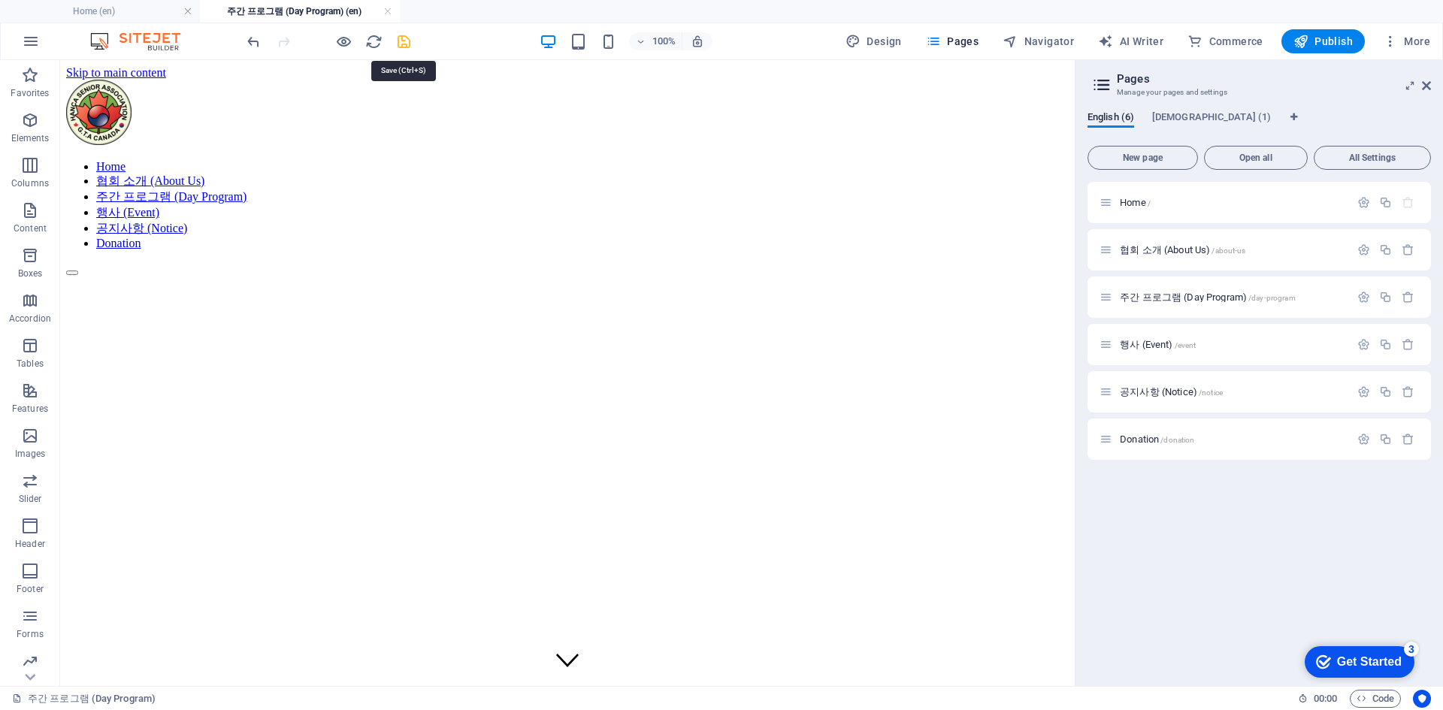
click at [401, 40] on icon "save" at bounding box center [403, 41] width 17 height 17
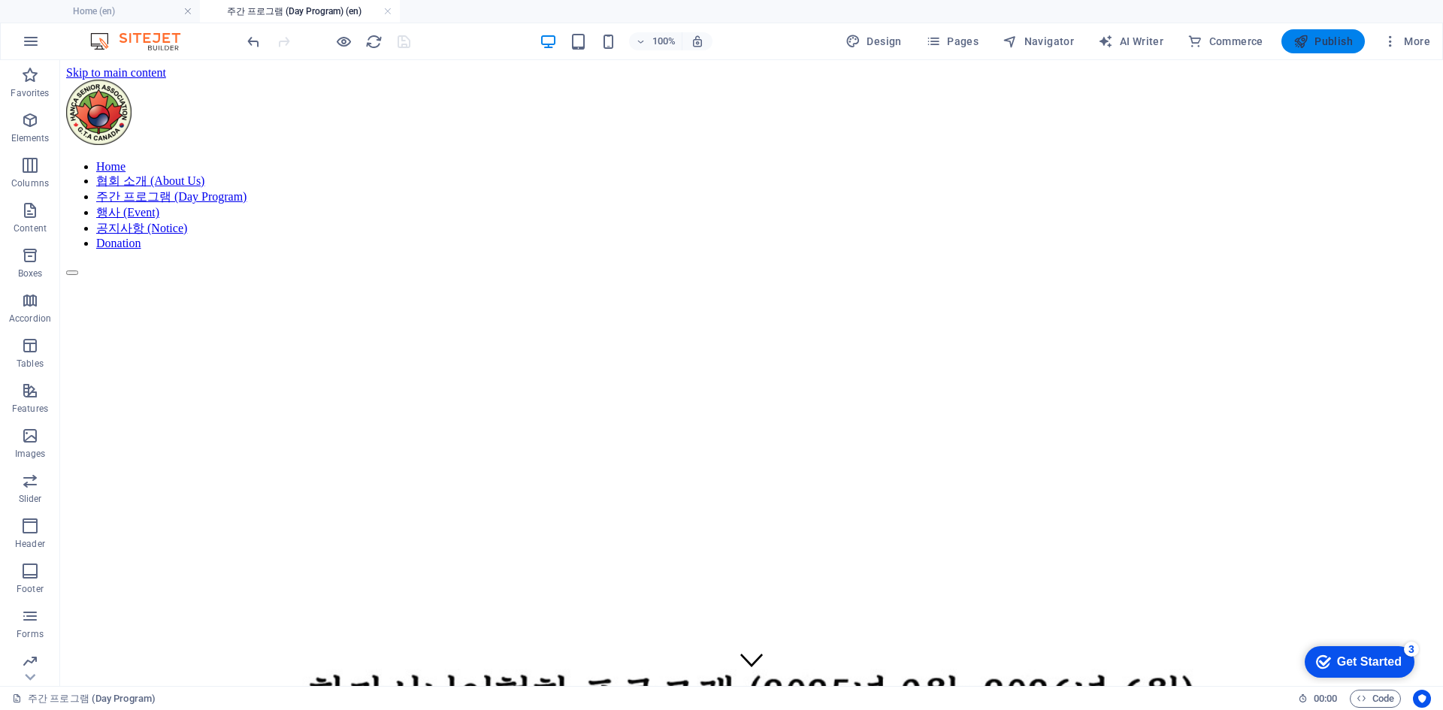
click at [1315, 33] on button "Publish" at bounding box center [1323, 41] width 83 height 24
